Goal: Task Accomplishment & Management: Manage account settings

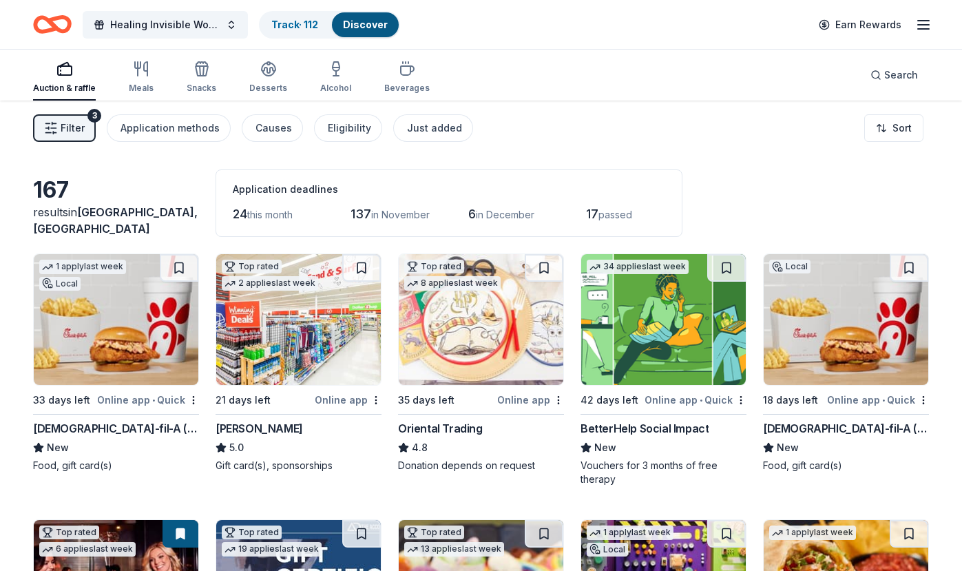
scroll to position [2333, 0]
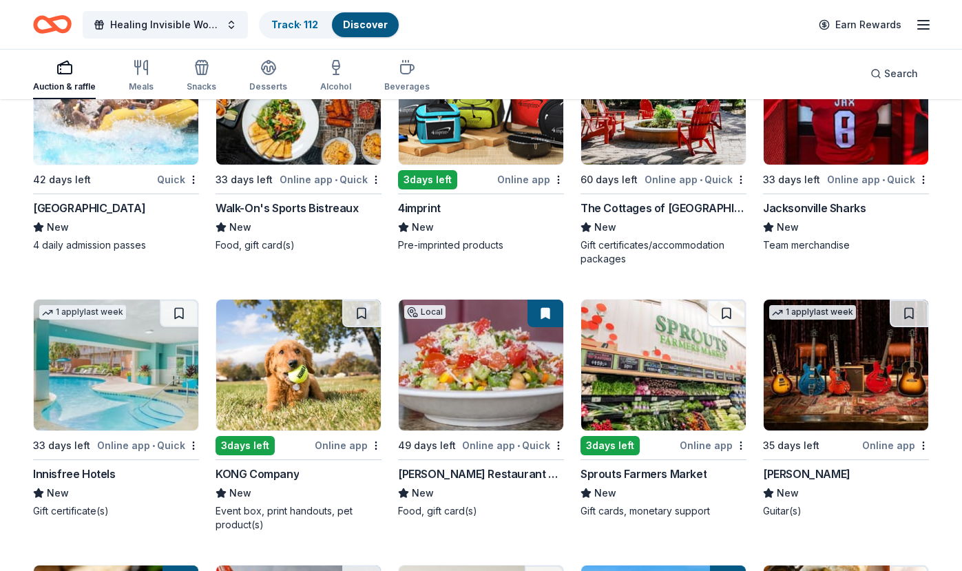
click at [923, 27] on icon "button" at bounding box center [923, 25] width 17 height 17
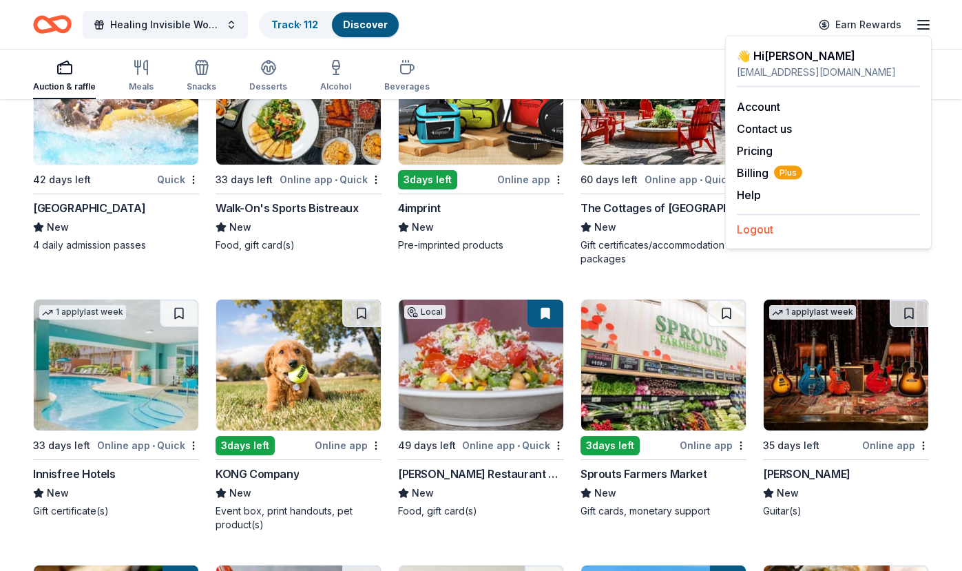
click at [760, 224] on button "Logout" at bounding box center [755, 229] width 36 height 17
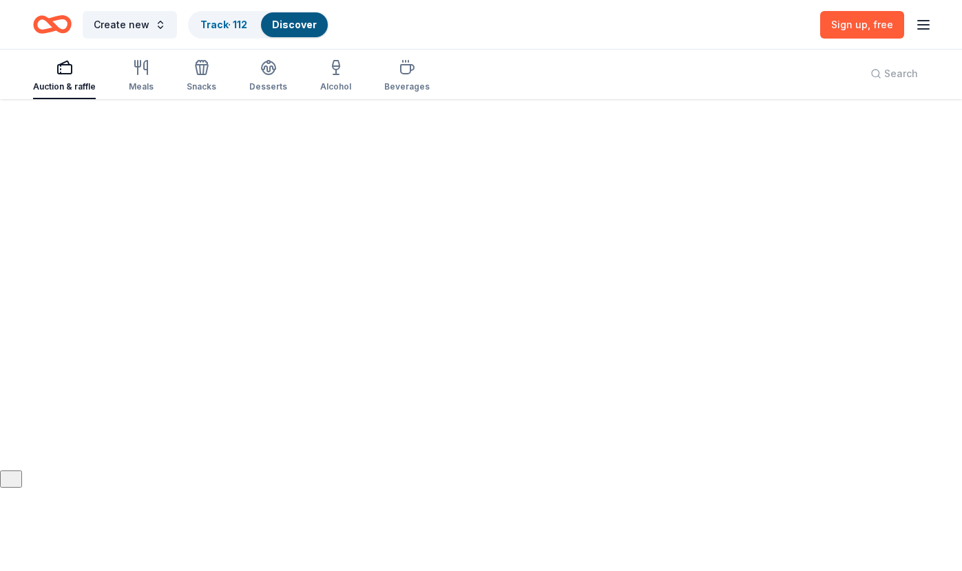
scroll to position [0, 0]
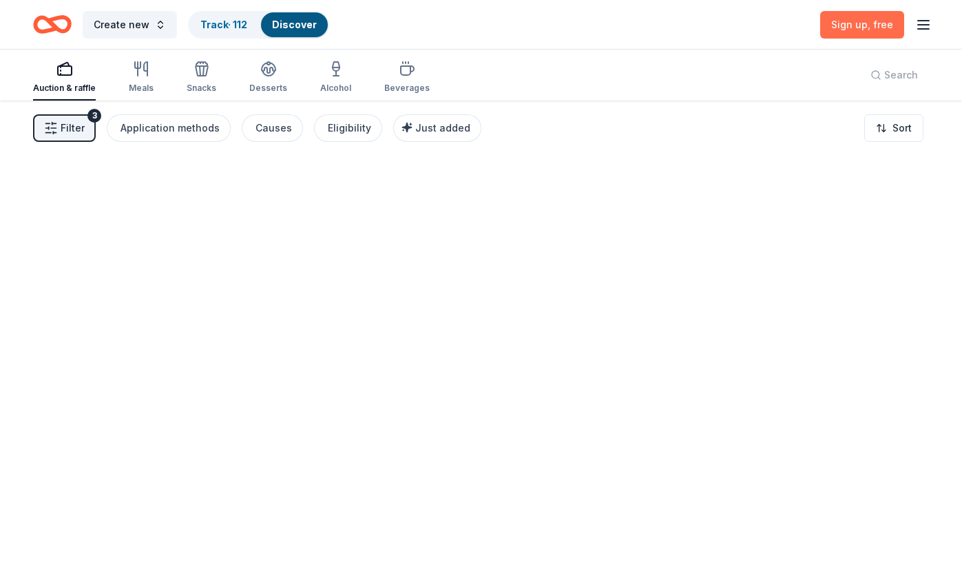
click at [848, 25] on span "Sign up , free" at bounding box center [862, 25] width 62 height 12
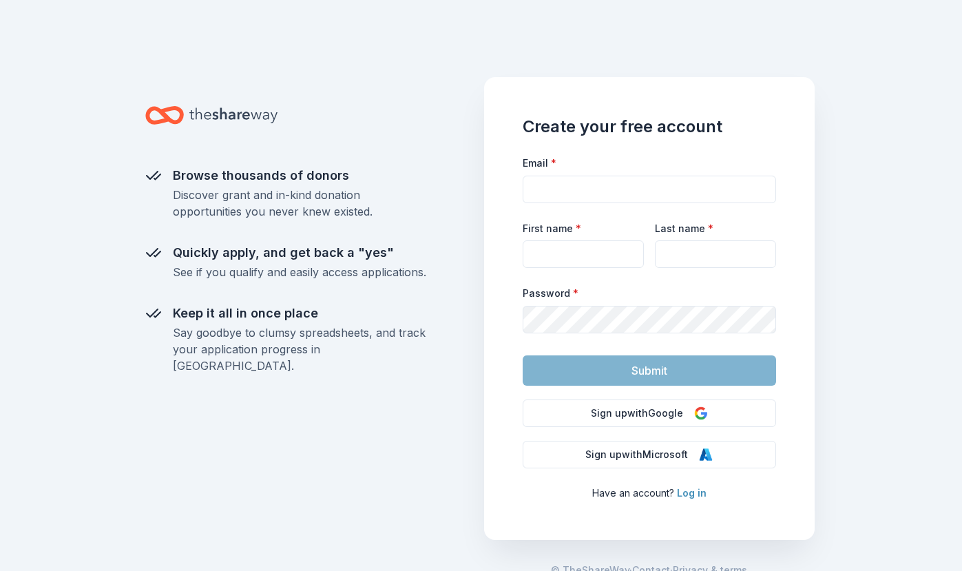
click at [691, 499] on link "Log in" at bounding box center [692, 493] width 30 height 12
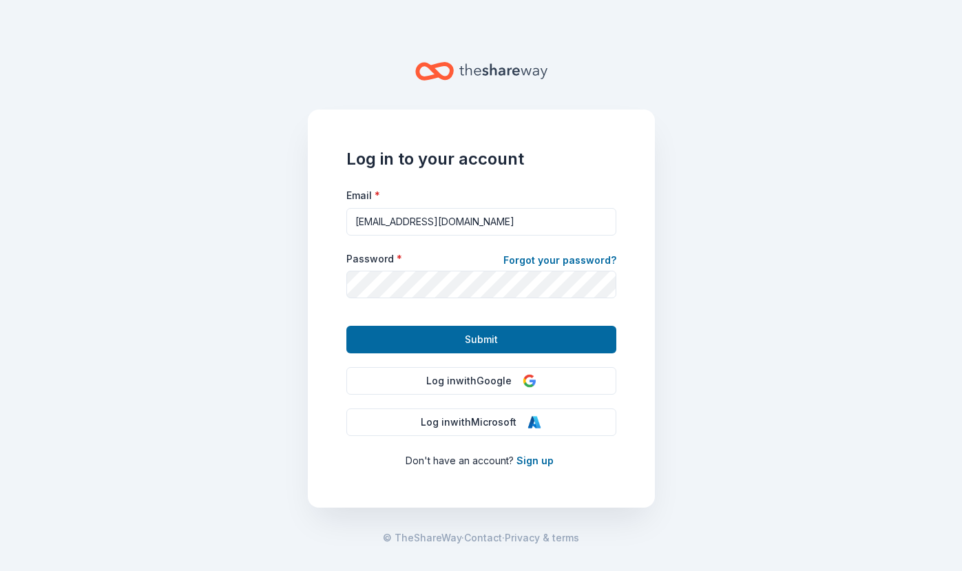
click at [694, 494] on main "Log in to your account Email * [EMAIL_ADDRESS][DOMAIN_NAME] Password * Forgot y…" at bounding box center [481, 285] width 962 height 571
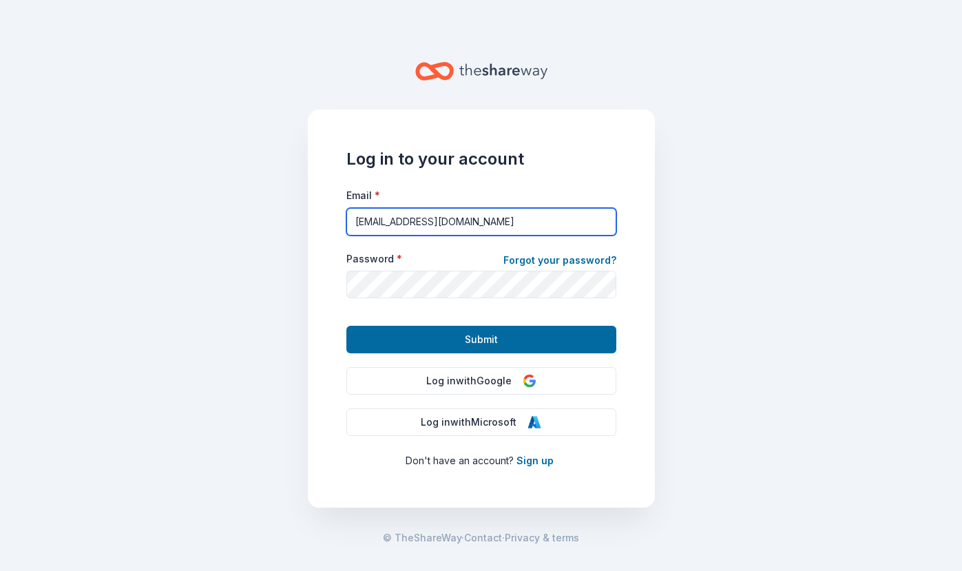
click at [547, 214] on input "[EMAIL_ADDRESS][DOMAIN_NAME]" at bounding box center [481, 222] width 270 height 28
type input "[EMAIL_ADDRESS][DOMAIN_NAME]"
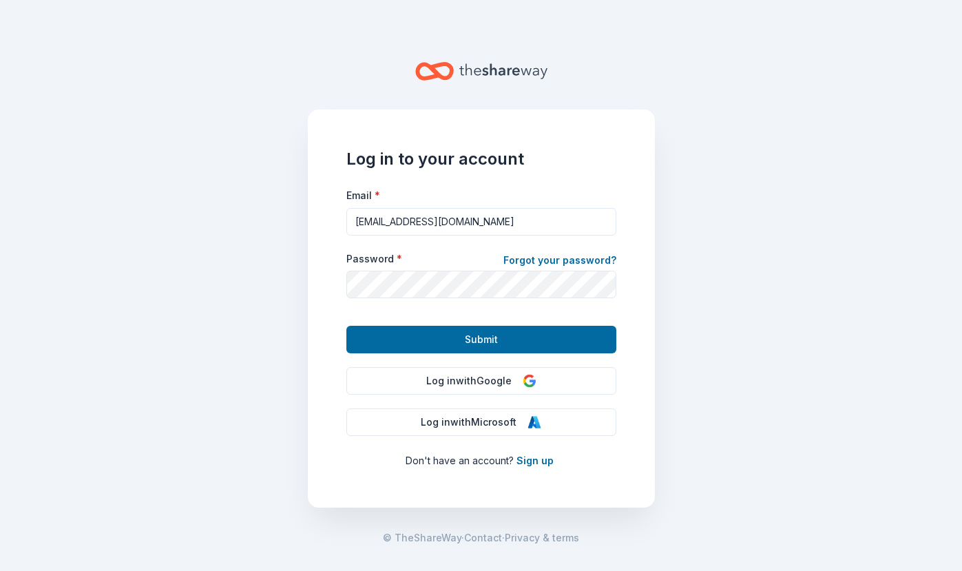
click at [494, 324] on form "Email * [EMAIL_ADDRESS][DOMAIN_NAME] Password * Forgot your password? Submit" at bounding box center [481, 270] width 270 height 167
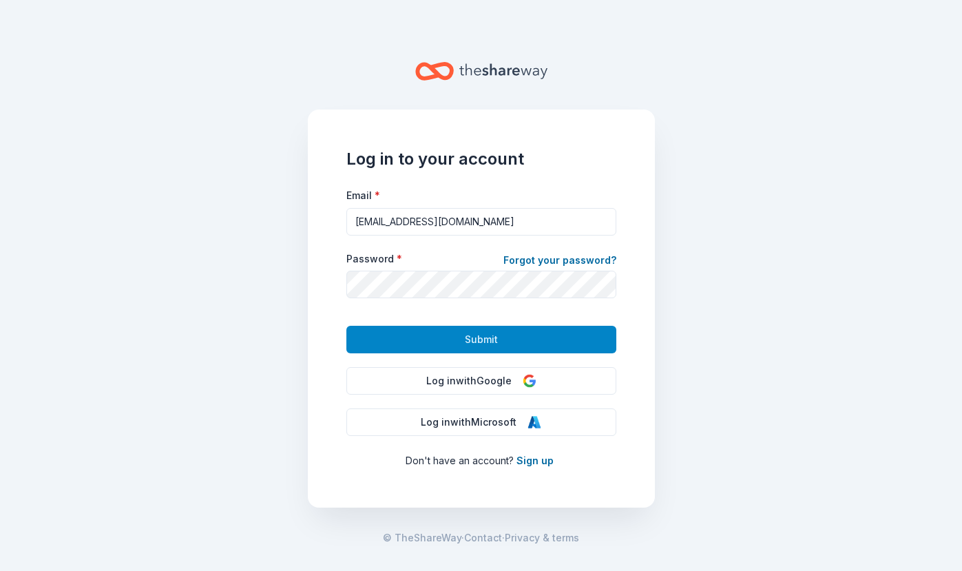
click at [485, 336] on span "Submit" at bounding box center [481, 339] width 33 height 17
